Goal: Find specific page/section: Find specific page/section

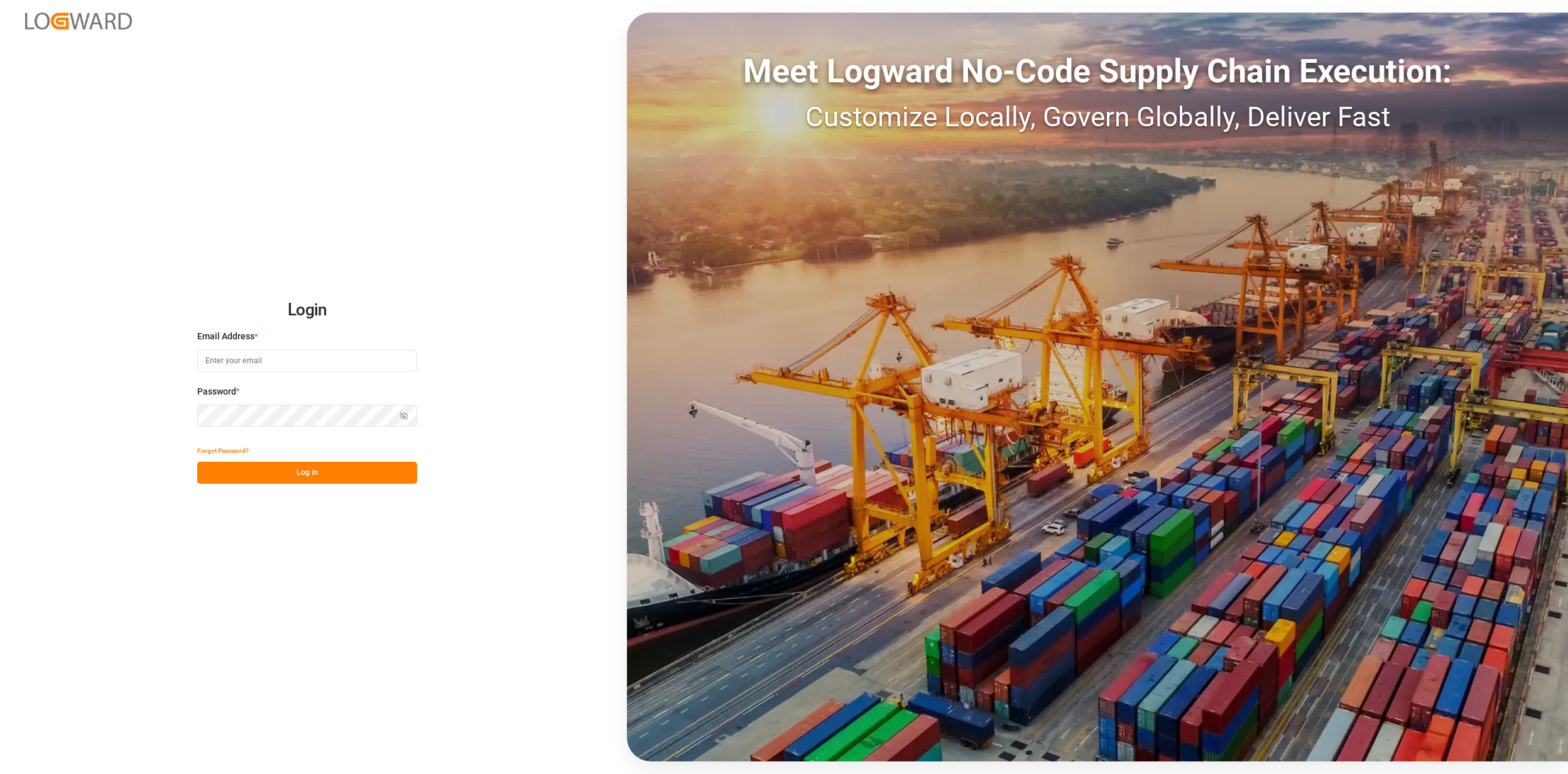
type input "[EMAIL_ADDRESS][PERSON_NAME][DOMAIN_NAME]"
click at [297, 471] on button "Log In" at bounding box center [307, 472] width 220 height 22
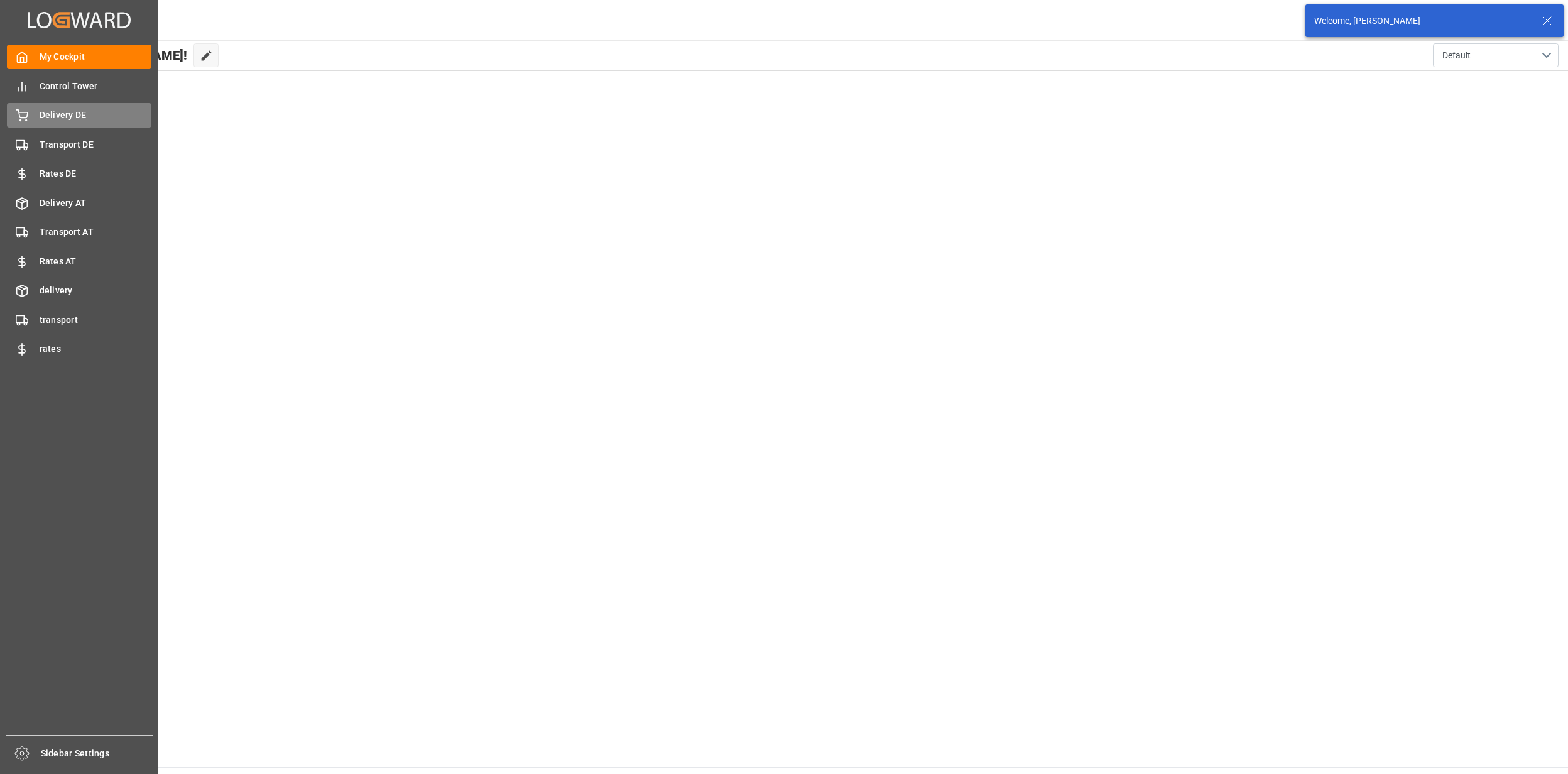
click at [53, 125] on div "Delivery DE Delivery DE" at bounding box center [79, 115] width 145 height 25
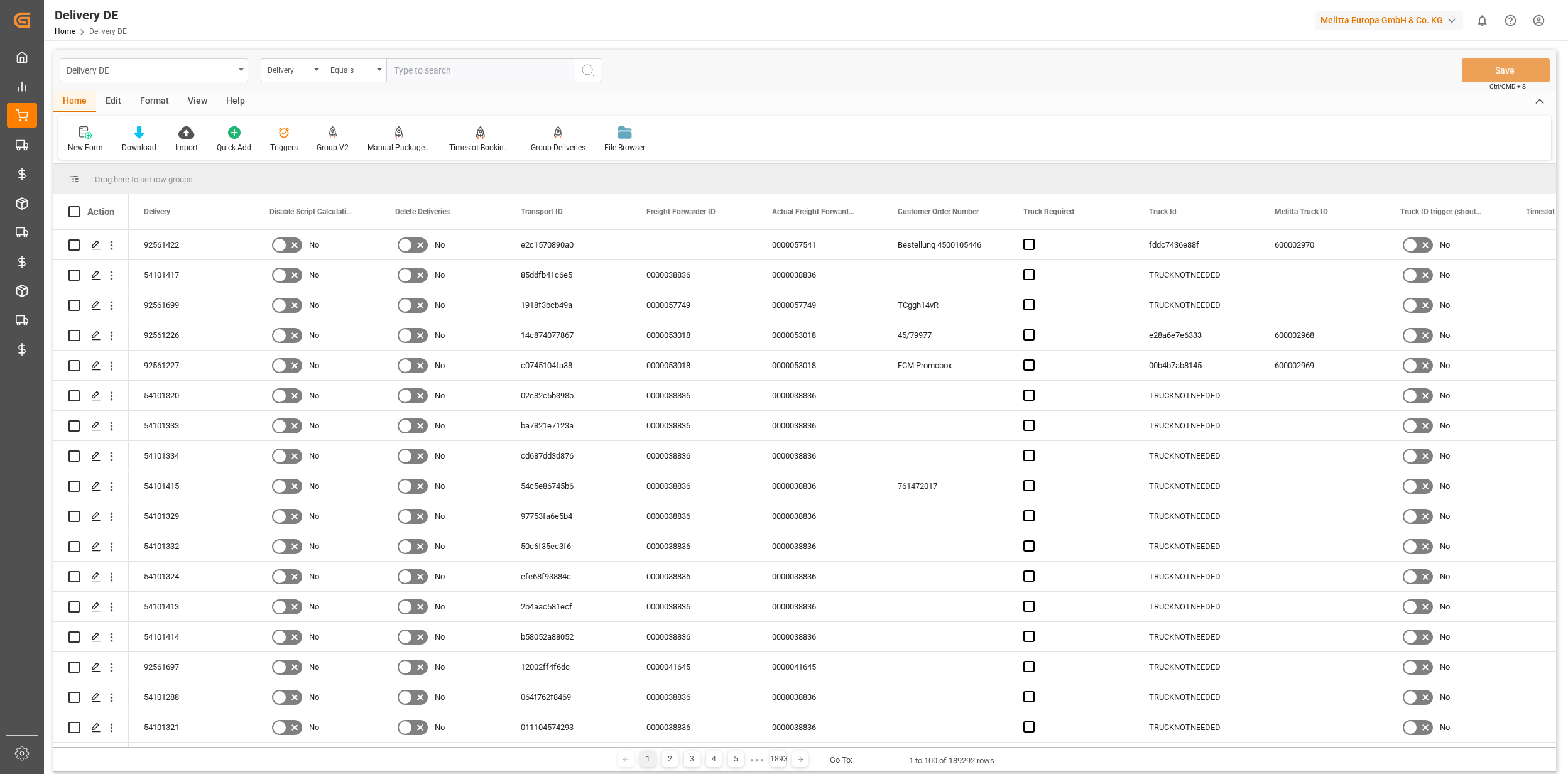
click at [191, 75] on div "Delivery DE" at bounding box center [150, 70] width 168 height 15
type input "fre"
click at [163, 159] on div "Freight Forwarders DB" at bounding box center [154, 155] width 187 height 26
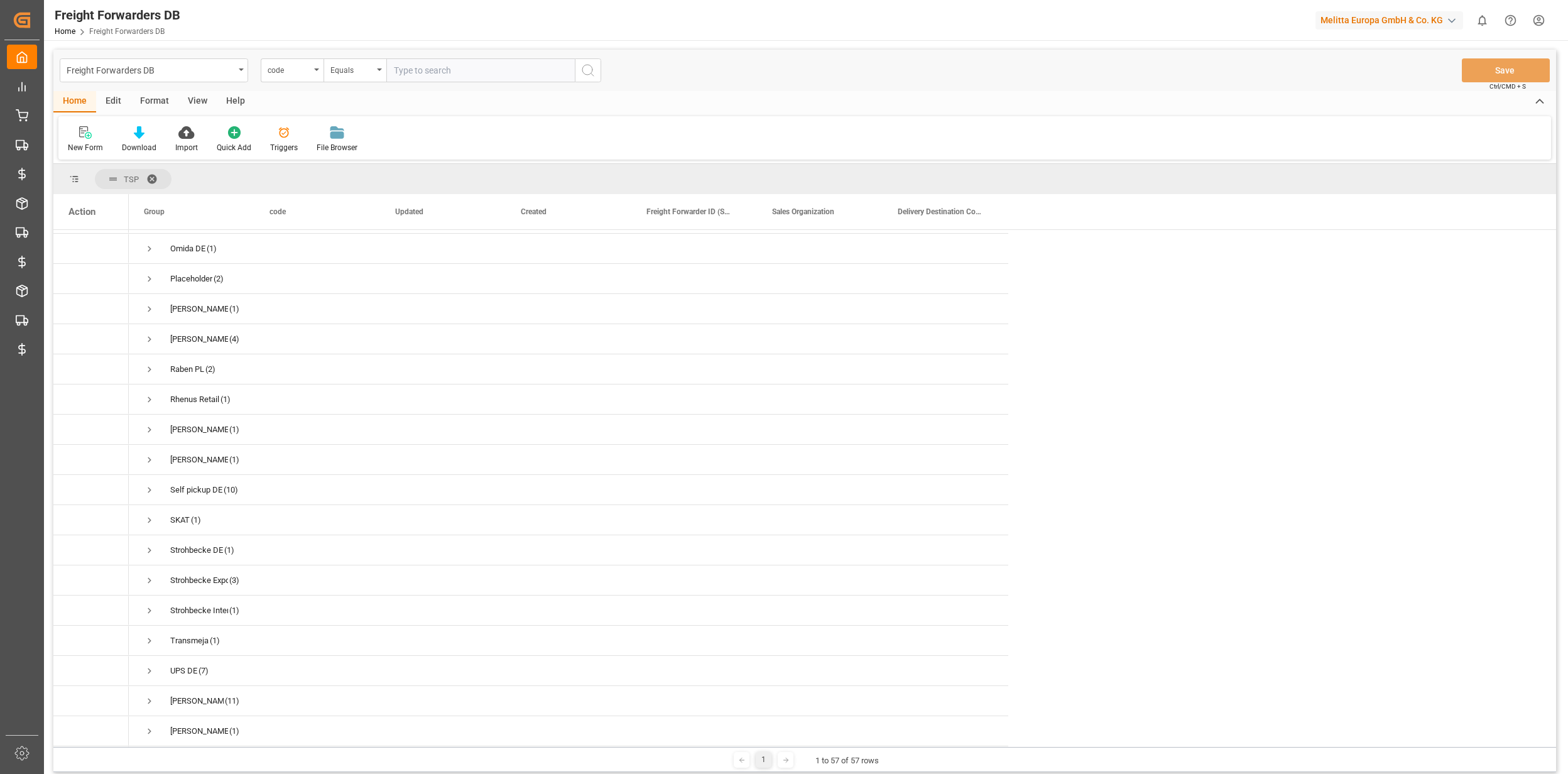
scroll to position [1206, 0]
